Goal: Task Accomplishment & Management: Complete application form

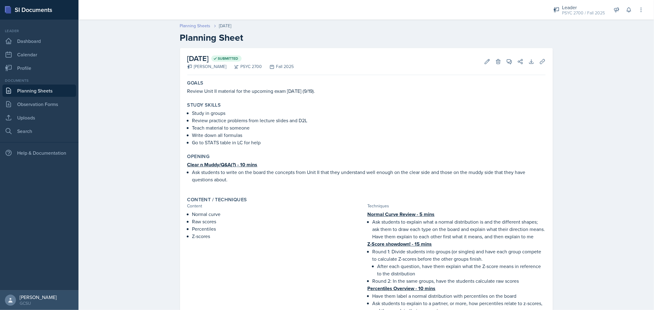
click at [191, 25] on link "Planning Sheets" at bounding box center [195, 26] width 31 height 6
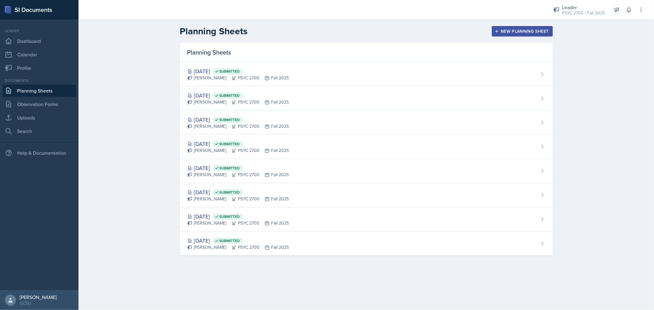
click at [475, 270] on div "Planning Sheets [DATE] Submitted [PERSON_NAME] PSYC 2700 Fall 2025 [DATE] Submi…" at bounding box center [366, 156] width 392 height 227
click at [526, 36] on button "New Planning Sheet" at bounding box center [522, 31] width 61 height 10
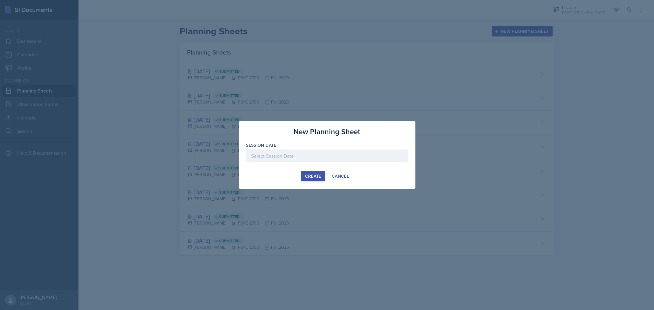
click at [299, 156] on div at bounding box center [327, 156] width 162 height 13
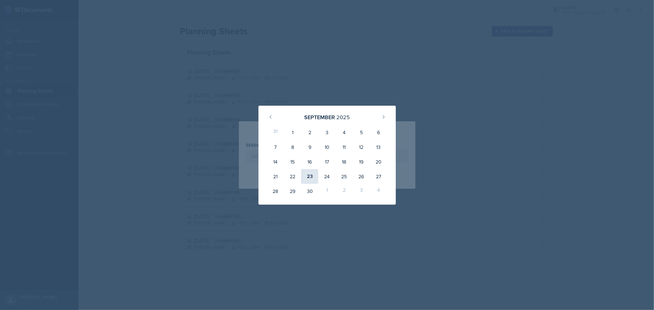
click at [310, 182] on div "23" at bounding box center [309, 176] width 17 height 15
type input "[DATE]"
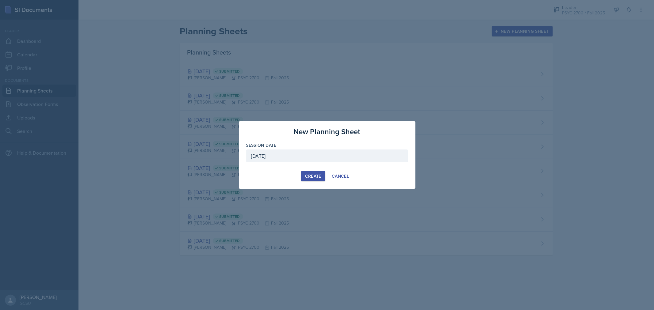
click at [313, 174] on div "Create" at bounding box center [313, 176] width 16 height 5
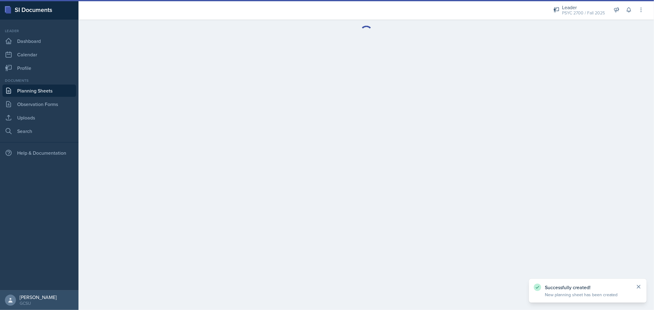
click at [639, 286] on icon at bounding box center [638, 286] width 3 height 3
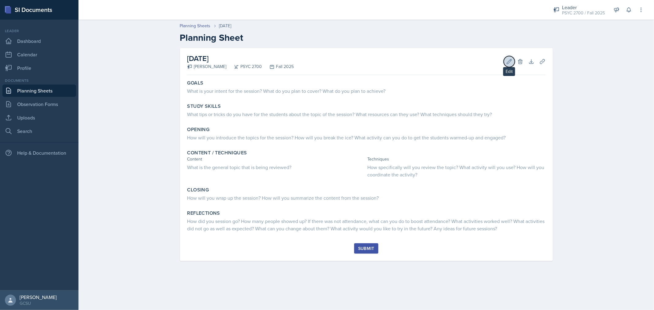
click at [510, 59] on icon at bounding box center [509, 61] width 5 height 5
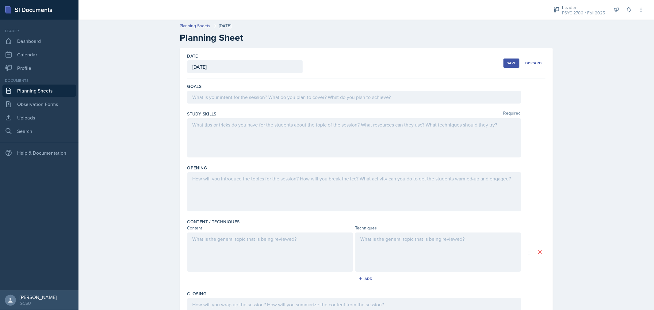
click at [219, 92] on div at bounding box center [353, 97] width 333 height 13
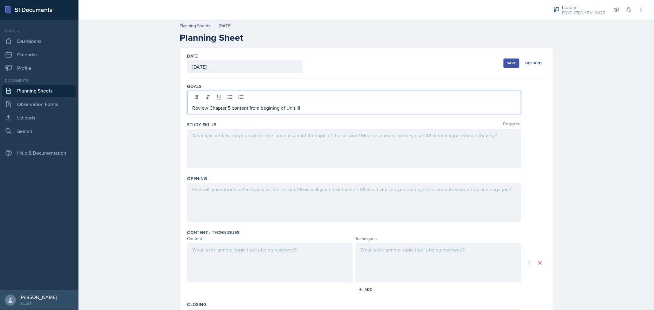
click at [262, 109] on p "Review Chapter 5 content from begining of Unit III" at bounding box center [353, 107] width 323 height 7
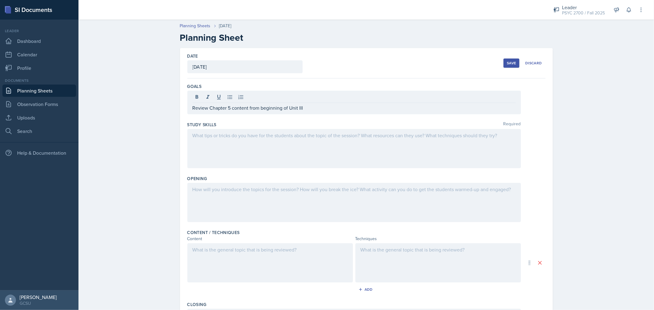
click at [283, 143] on div at bounding box center [353, 148] width 333 height 39
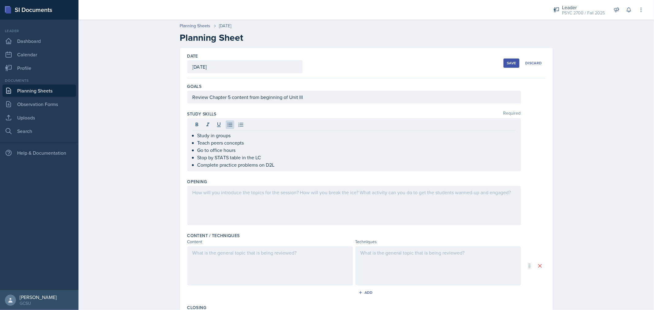
click at [256, 201] on div at bounding box center [353, 205] width 333 height 39
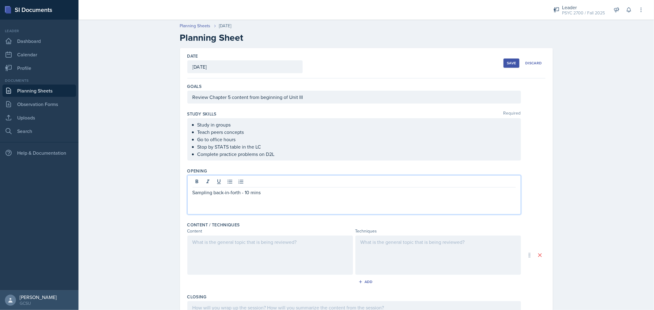
click at [208, 194] on p "Sampling back-in-forth - 10 mins" at bounding box center [353, 192] width 323 height 7
click at [205, 202] on p at bounding box center [353, 199] width 323 height 7
click at [235, 201] on p "have each students take turns saying one characteristic of random sampling" at bounding box center [356, 199] width 318 height 7
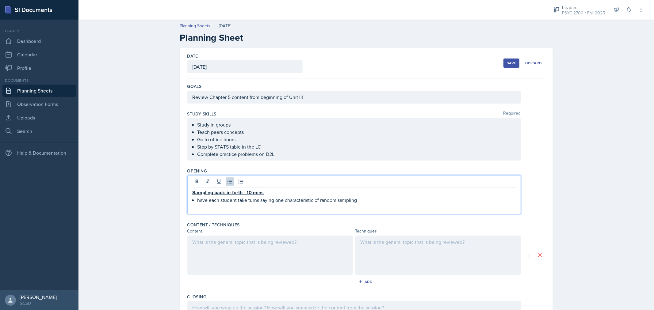
click at [369, 200] on p "have each student take turns saying one characteristic of random sampling" at bounding box center [356, 199] width 318 height 7
click at [197, 201] on p "have each student take turns saying one characteristic of random sampling. The …" at bounding box center [356, 199] width 318 height 7
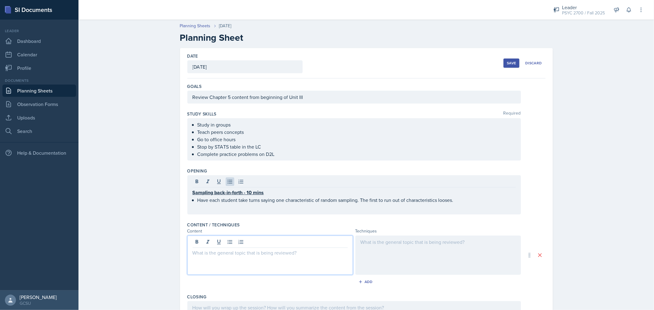
click at [277, 245] on div at bounding box center [270, 255] width 166 height 39
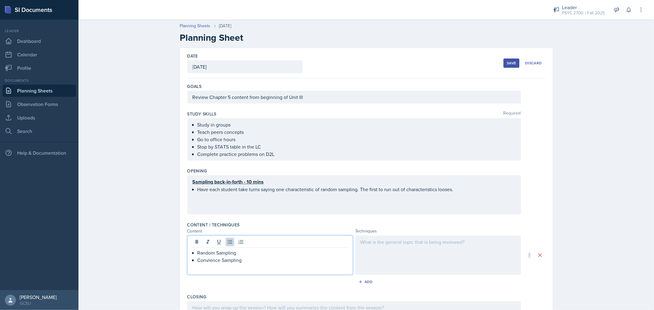
click at [203, 262] on p "Convience Sampling" at bounding box center [272, 260] width 150 height 7
click at [204, 262] on p "Connivence Sampling" at bounding box center [272, 260] width 150 height 7
click at [252, 258] on p "Convenience Sampling" at bounding box center [272, 260] width 150 height 7
click at [381, 246] on div at bounding box center [438, 255] width 166 height 39
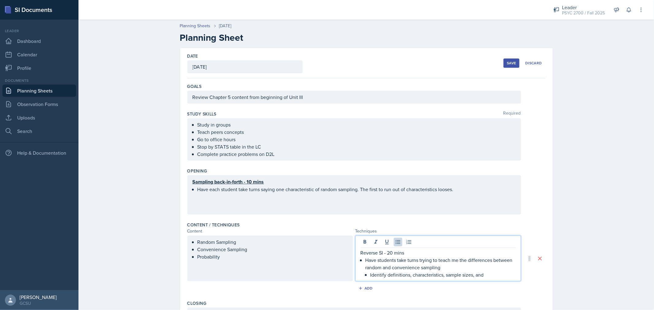
click at [496, 278] on p "Identify definitions, characteristics, sample sizes, and" at bounding box center [442, 274] width 145 height 7
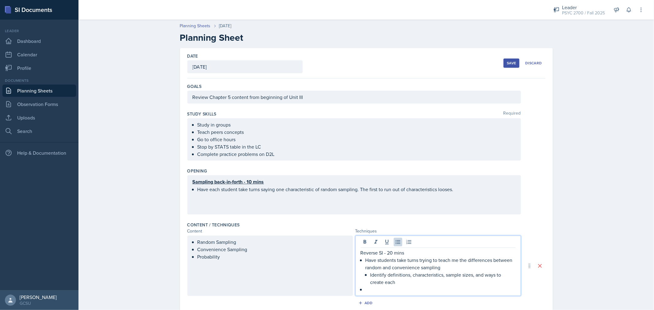
click at [381, 255] on p "Reverse SI - 20 mins" at bounding box center [437, 252] width 155 height 7
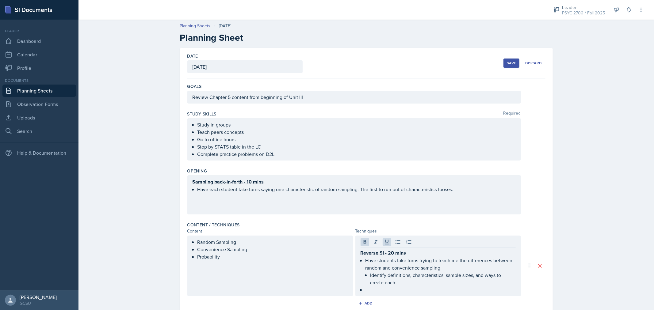
click at [375, 294] on div "Reverse SI - 20 mins Have students take turns trying to teach me the difference…" at bounding box center [438, 266] width 166 height 61
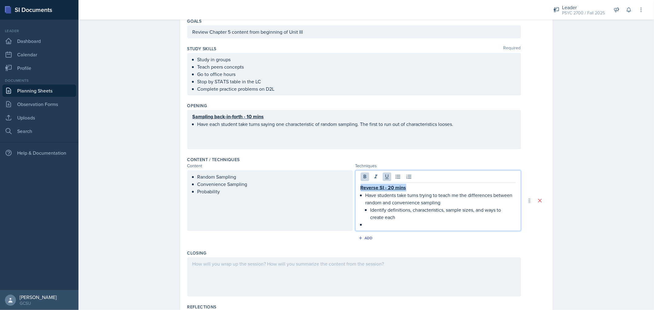
scroll to position [66, 0]
click at [367, 225] on p at bounding box center [440, 224] width 150 height 7
click at [392, 186] on u "Reverse SI - 20 mins" at bounding box center [383, 187] width 46 height 7
click at [425, 196] on p "Have students take turns trying to teach me the differences between random and …" at bounding box center [440, 198] width 150 height 15
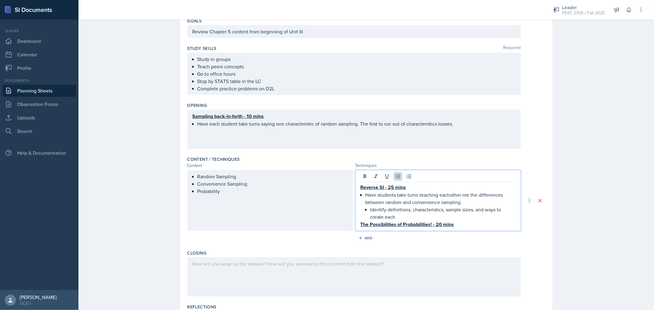
click at [463, 195] on p "Have students take turns teaching eachother me the differences between random a…" at bounding box center [440, 198] width 150 height 15
click at [467, 201] on p "Have students take turns teaching each other the differences between random and…" at bounding box center [440, 198] width 150 height 15
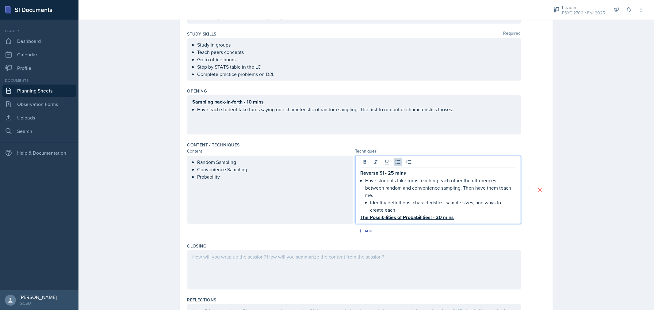
scroll to position [80, 0]
click at [458, 217] on p "The Possibilities of Probabilities! - 20 mins" at bounding box center [437, 217] width 155 height 8
click at [388, 172] on u "Reverse SI - 25 mins" at bounding box center [383, 172] width 46 height 7
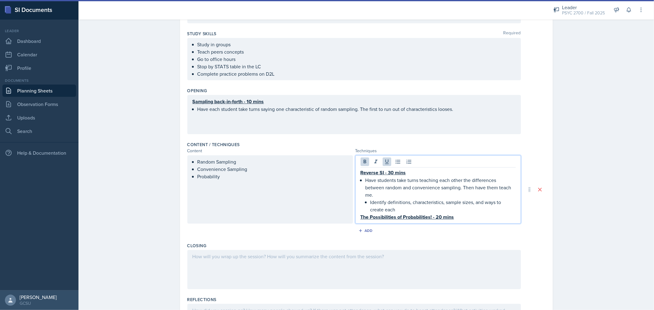
click at [453, 216] on p "The Possibilities of Probabilities! - 20 mins" at bounding box center [437, 217] width 155 height 8
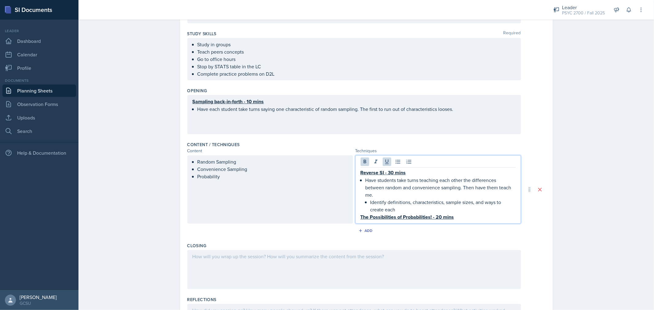
click at [437, 216] on u "The Possibilities of Probabilities! - 20 mins" at bounding box center [406, 217] width 93 height 7
click at [460, 216] on p "The Possibilities of Probabilities! - 30 mins" at bounding box center [437, 217] width 155 height 8
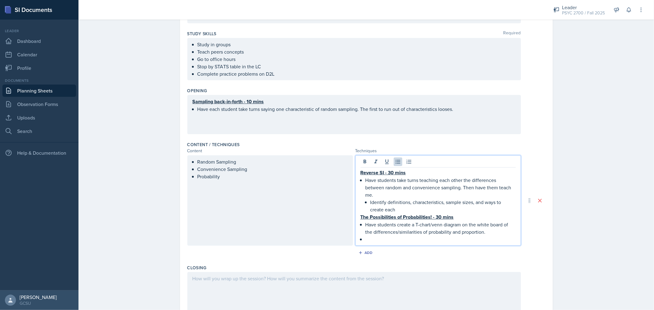
click at [487, 234] on p "Have students create a T-chart/venn diagram on the white board of the differenc…" at bounding box center [440, 228] width 150 height 15
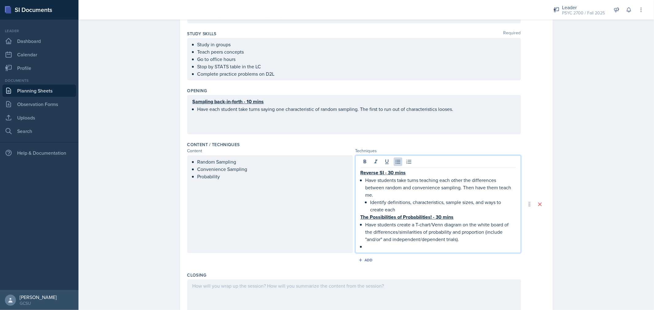
click at [439, 246] on p at bounding box center [440, 246] width 150 height 7
click at [362, 221] on div "Reverse SI - 30 mins Have students take turns teaching each other the differenc…" at bounding box center [437, 210] width 155 height 82
click at [369, 247] on p at bounding box center [440, 246] width 150 height 7
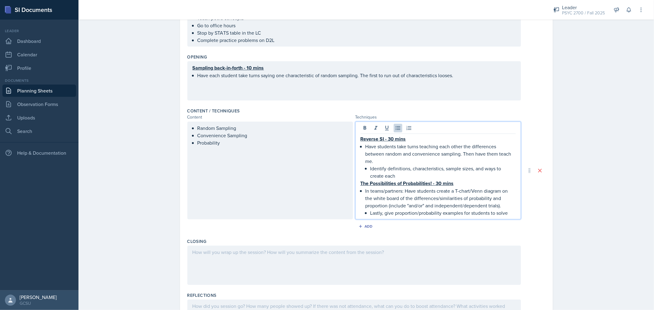
scroll to position [116, 0]
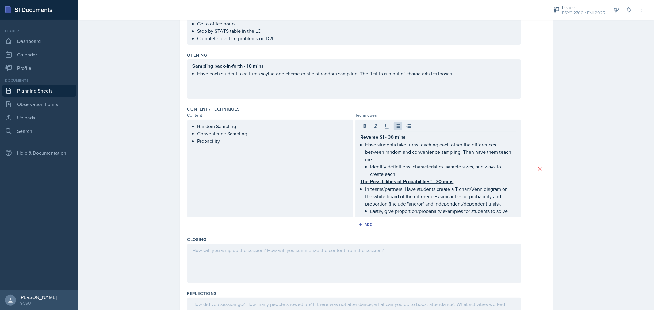
click at [332, 258] on div at bounding box center [353, 263] width 333 height 39
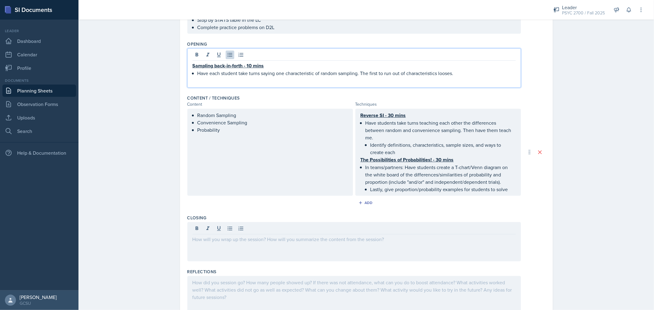
click at [284, 62] on div "Sampling back-in-forth - 10 mins Have each student take turns saying one charac…" at bounding box center [353, 69] width 323 height 15
click at [284, 62] on p "Sampling back-in-forth - 10 mins" at bounding box center [353, 66] width 323 height 8
click at [280, 67] on p "Sampling back-in-forth - 10 mins" at bounding box center [353, 66] width 323 height 8
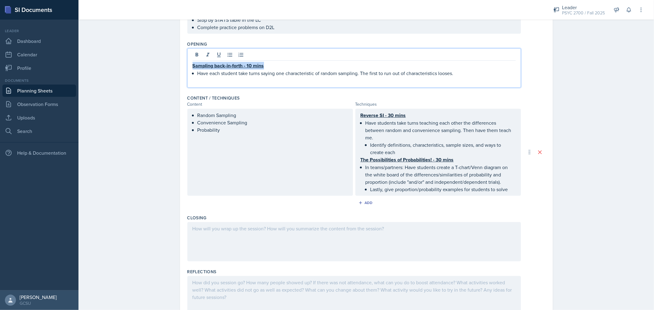
click at [280, 67] on p "Sampling back-in-forth - 10 mins" at bounding box center [353, 66] width 323 height 8
click at [251, 67] on u "Sampling back-in-forth - 10 mins" at bounding box center [227, 65] width 71 height 7
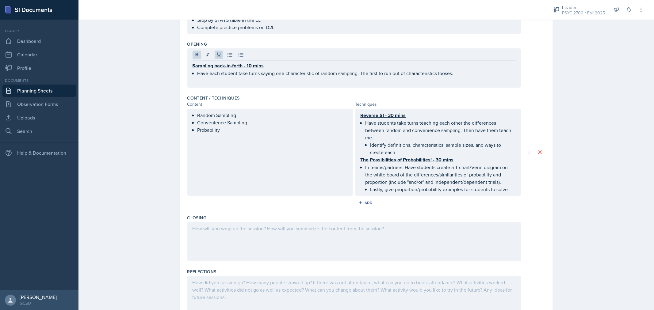
drag, startPoint x: 189, startPoint y: 65, endPoint x: 401, endPoint y: 66, distance: 211.8
click at [401, 66] on div "Sampling back-in-forth - 10 mins Have each student take turns saying one charac…" at bounding box center [353, 67] width 333 height 39
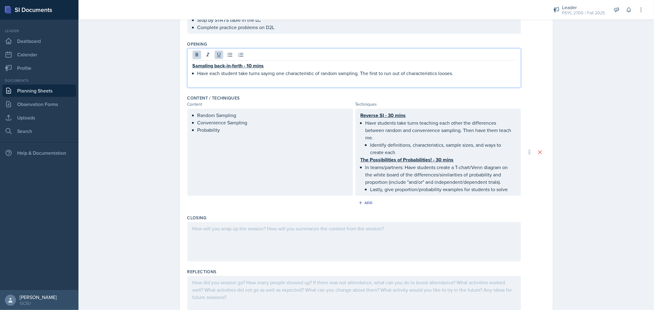
drag, startPoint x: 190, startPoint y: 66, endPoint x: 471, endPoint y: 75, distance: 280.6
click at [471, 75] on div "Sampling back-in-forth - 10 mins Have each student take turns saying one charac…" at bounding box center [353, 69] width 323 height 15
copy div "Sampling back-in-forth - 10 mins Have each student take turns saying one charac…"
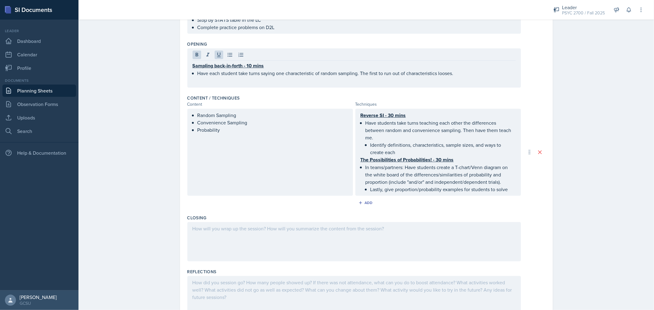
click at [361, 237] on div at bounding box center [353, 241] width 333 height 39
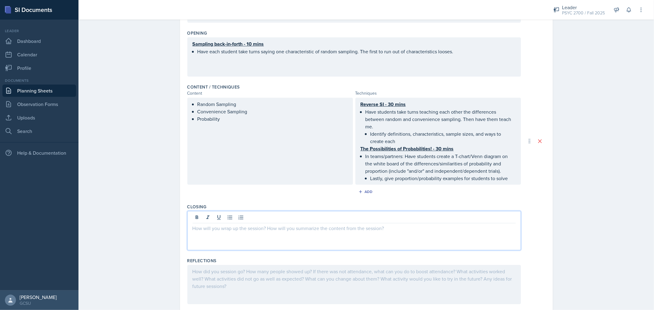
paste div
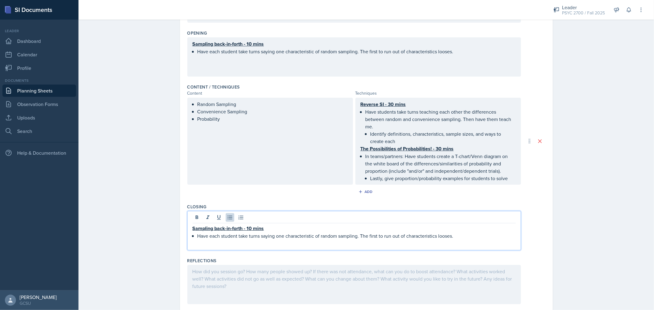
click at [192, 229] on u "Sampling back-in-forth - 10 mins" at bounding box center [227, 228] width 71 height 7
click at [206, 230] on u "Convenience Sampling back-in-forth - 10 mins" at bounding box center [242, 228] width 101 height 7
copy u "Convenience"
click at [326, 233] on p "Have each student take turns saying one characteristic of random sampling. The …" at bounding box center [356, 235] width 318 height 7
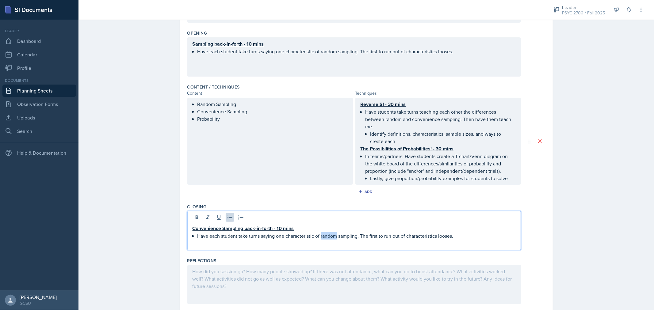
click at [326, 233] on p "Have each student take turns saying one characteristic of random sampling. The …" at bounding box center [356, 235] width 318 height 7
click at [326, 233] on u "Convenience" at bounding box center [334, 236] width 29 height 7
click at [321, 236] on p "Have each student take turns saying one characteristic of Convenience sampling.…" at bounding box center [356, 235] width 318 height 7
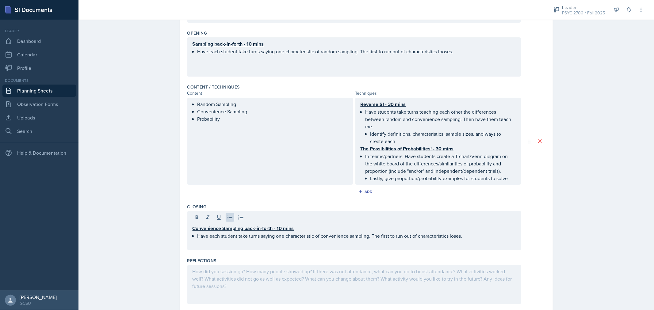
click at [444, 55] on div "Sampling back-in-forth - 10 mins Have each student take turns saying one charac…" at bounding box center [353, 56] width 333 height 39
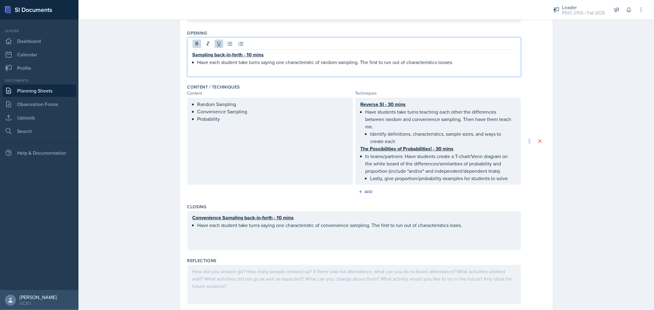
scroll to position [148, 0]
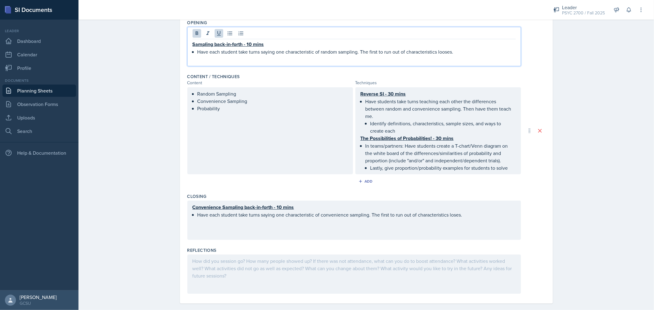
click at [440, 52] on p "Have each student take turns saying one characteristic of random sampling. The …" at bounding box center [356, 51] width 318 height 7
click at [358, 51] on p "Have each student take turns saying one characteristic of random sampling. The …" at bounding box center [356, 51] width 318 height 7
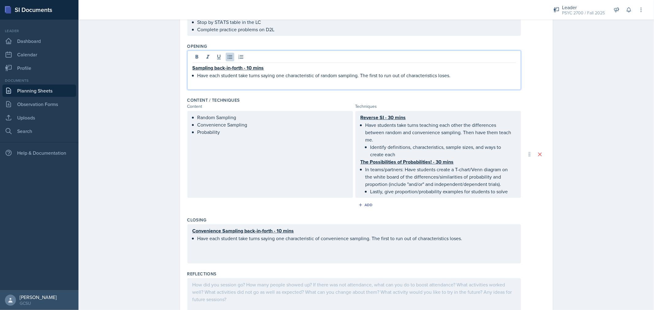
scroll to position [118, 0]
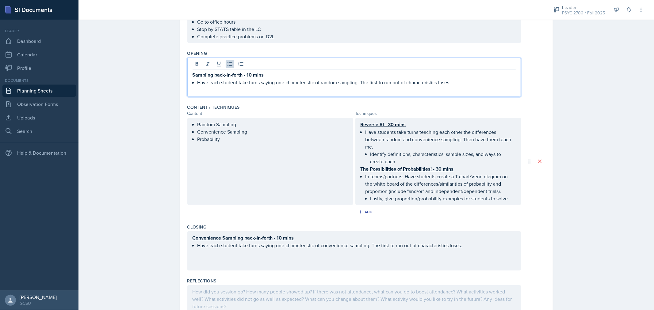
click at [468, 246] on p "Have each student take turns saying one characteristic of convenience sampling.…" at bounding box center [356, 245] width 318 height 7
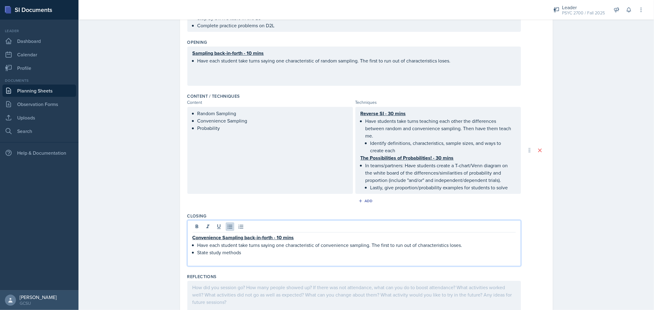
scroll to position [0, 0]
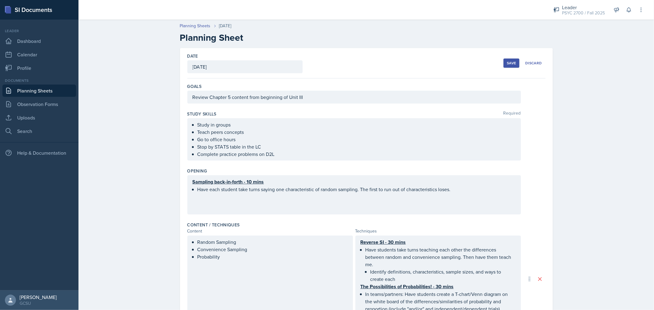
click at [507, 65] on div "Save" at bounding box center [511, 63] width 9 height 5
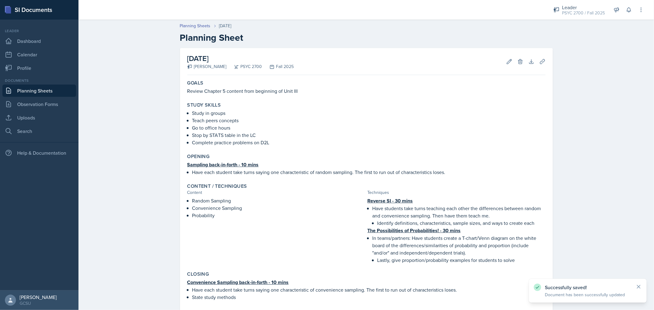
scroll to position [69, 0]
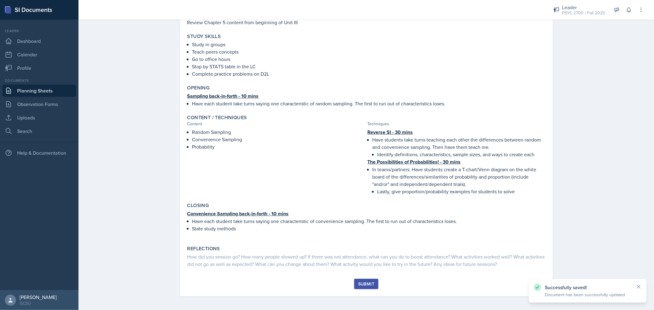
click at [367, 282] on div "Submit" at bounding box center [366, 284] width 16 height 5
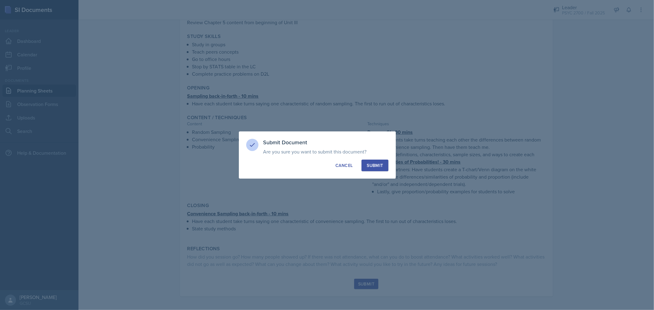
click at [380, 168] on div "Submit" at bounding box center [375, 165] width 16 height 6
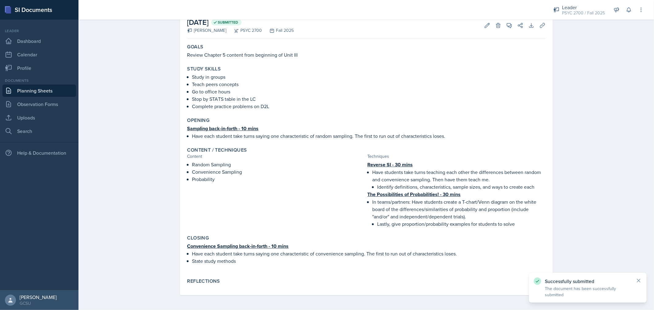
scroll to position [35, 0]
